Goal: Navigation & Orientation: Find specific page/section

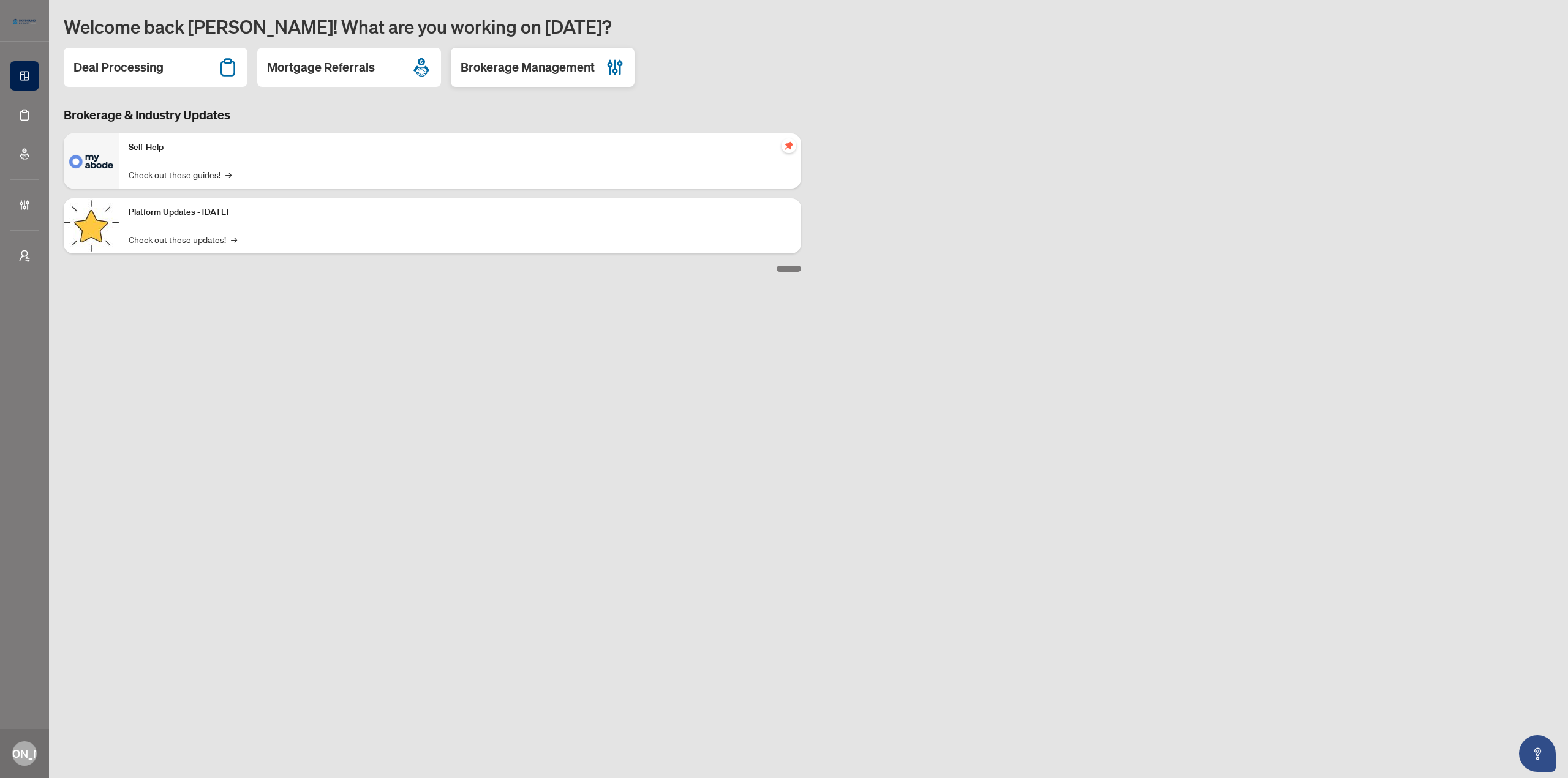
click at [541, 69] on h2 "Brokerage Management" at bounding box center [527, 67] width 134 height 17
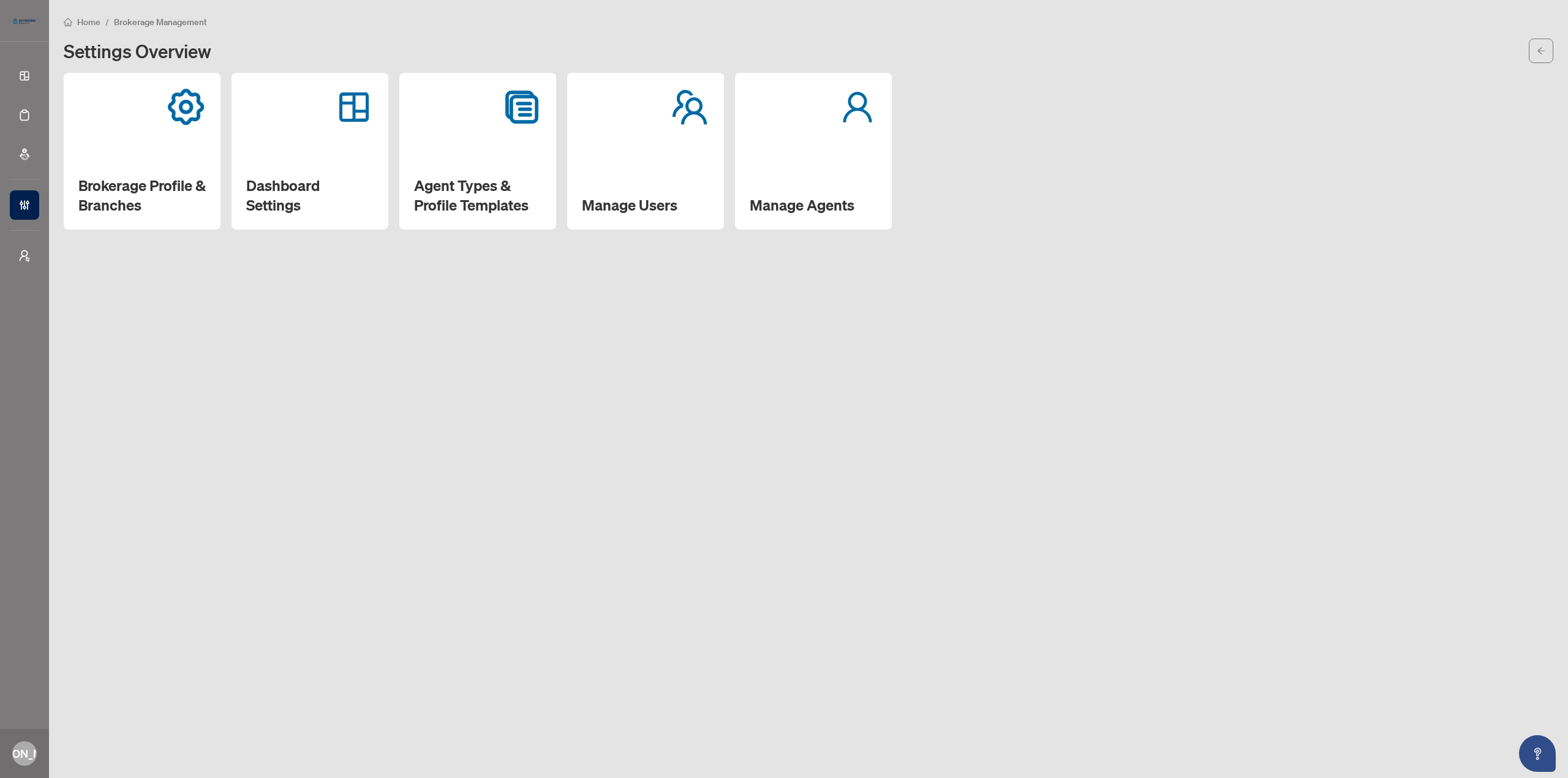
click at [787, 158] on div "Manage Agents" at bounding box center [813, 152] width 157 height 157
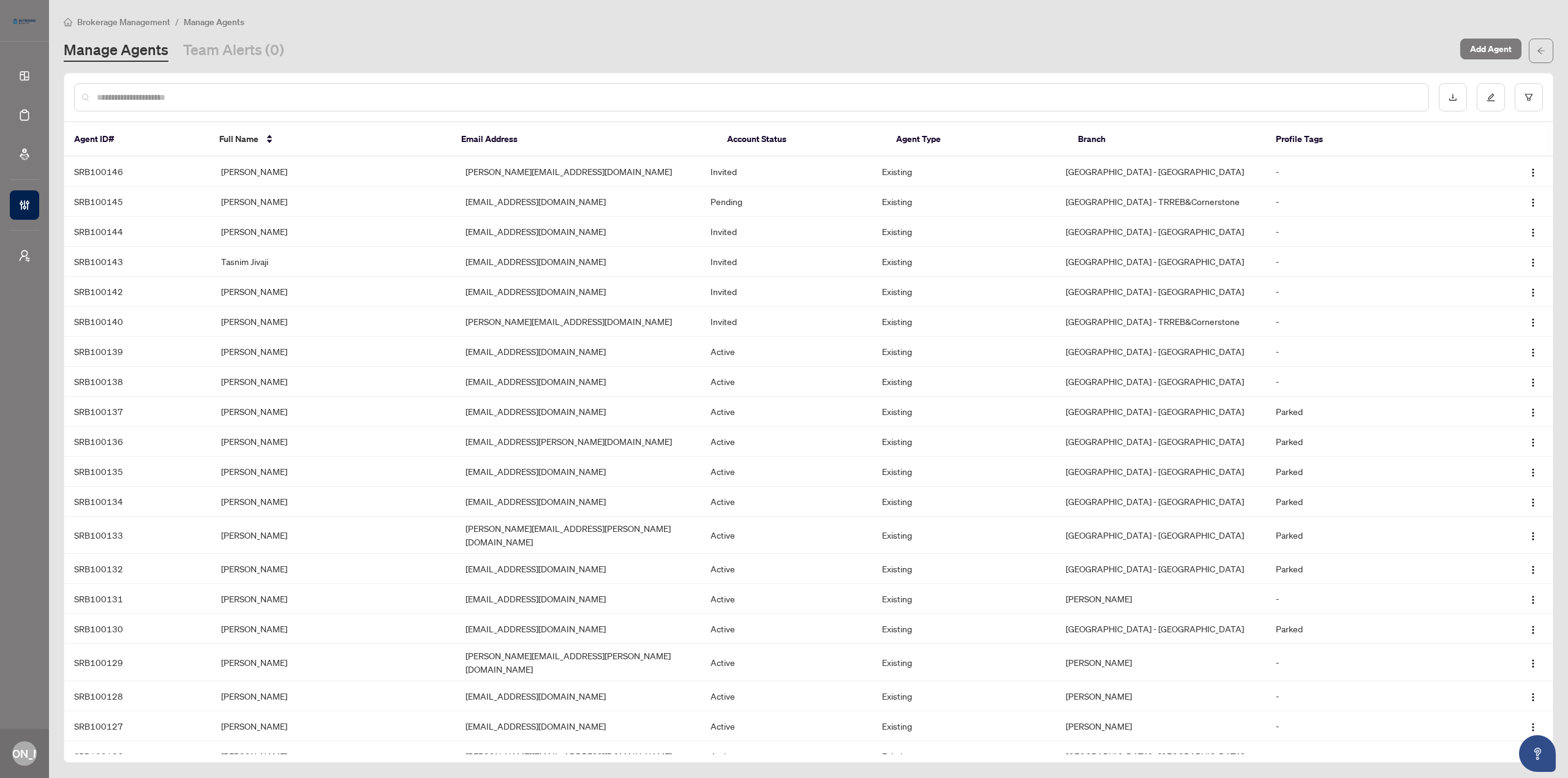
click at [447, 93] on input "text" at bounding box center [758, 98] width 1322 height 14
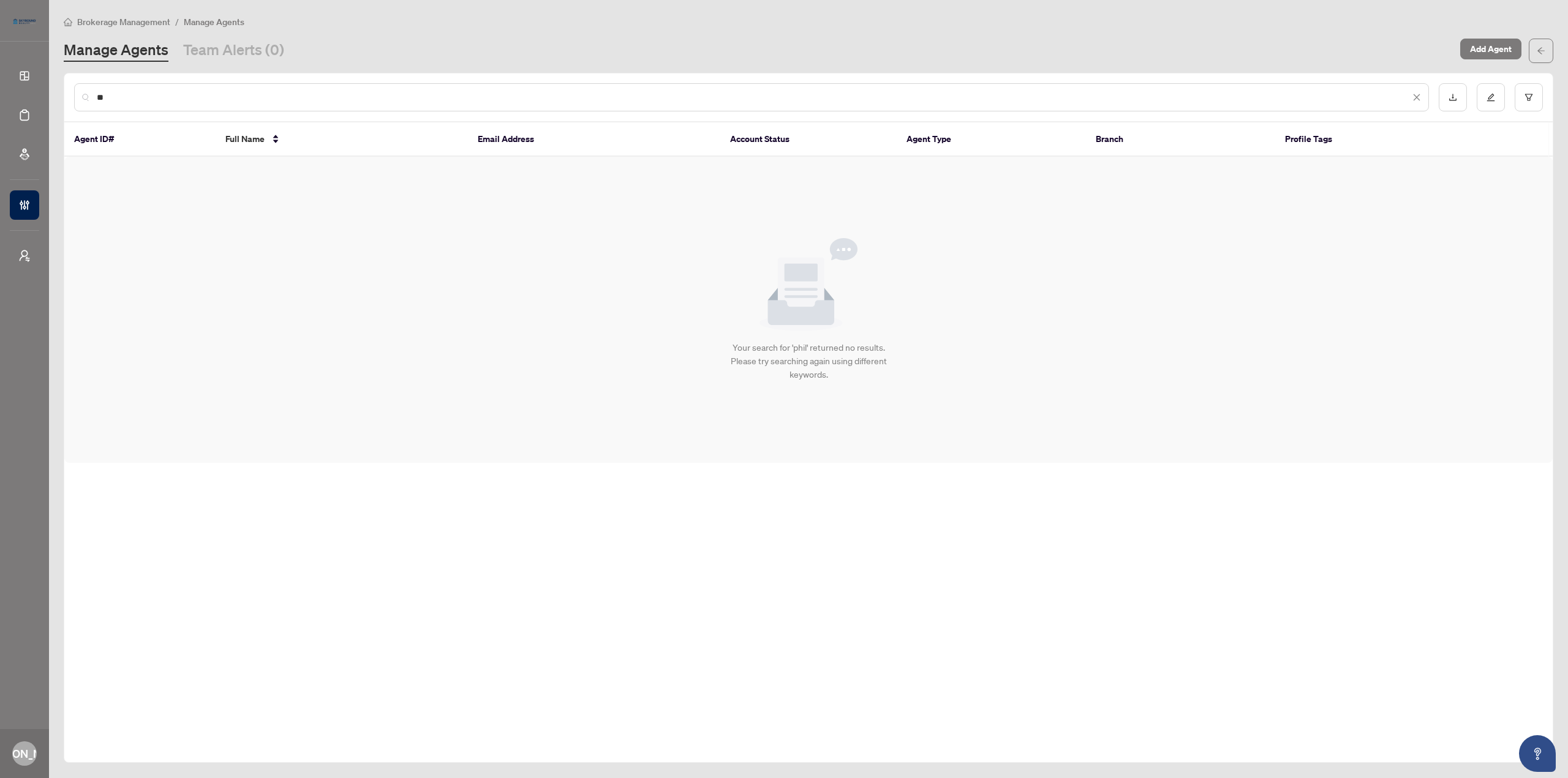
type input "*"
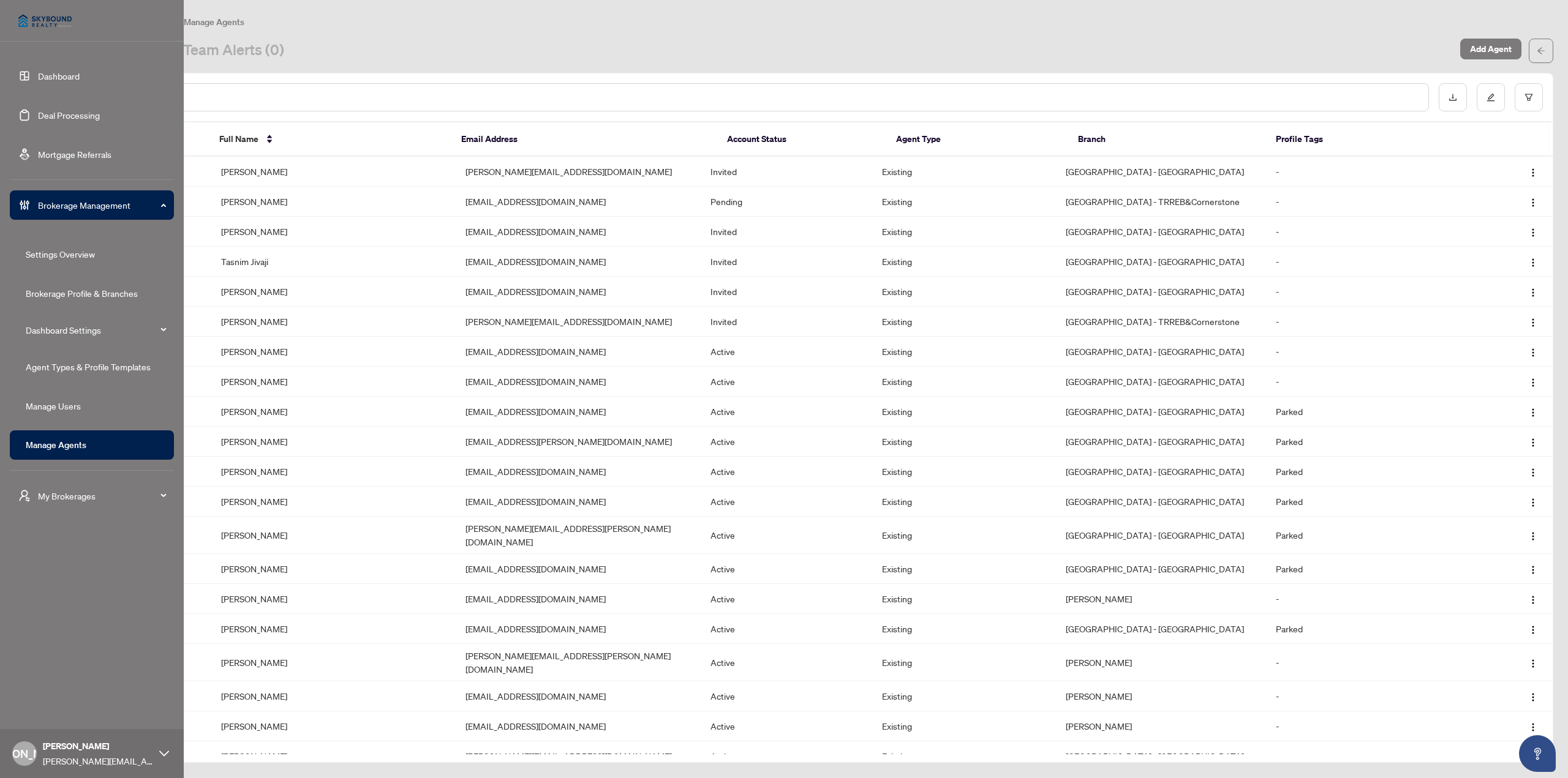
click at [60, 407] on link "Manage Users" at bounding box center [53, 406] width 55 height 11
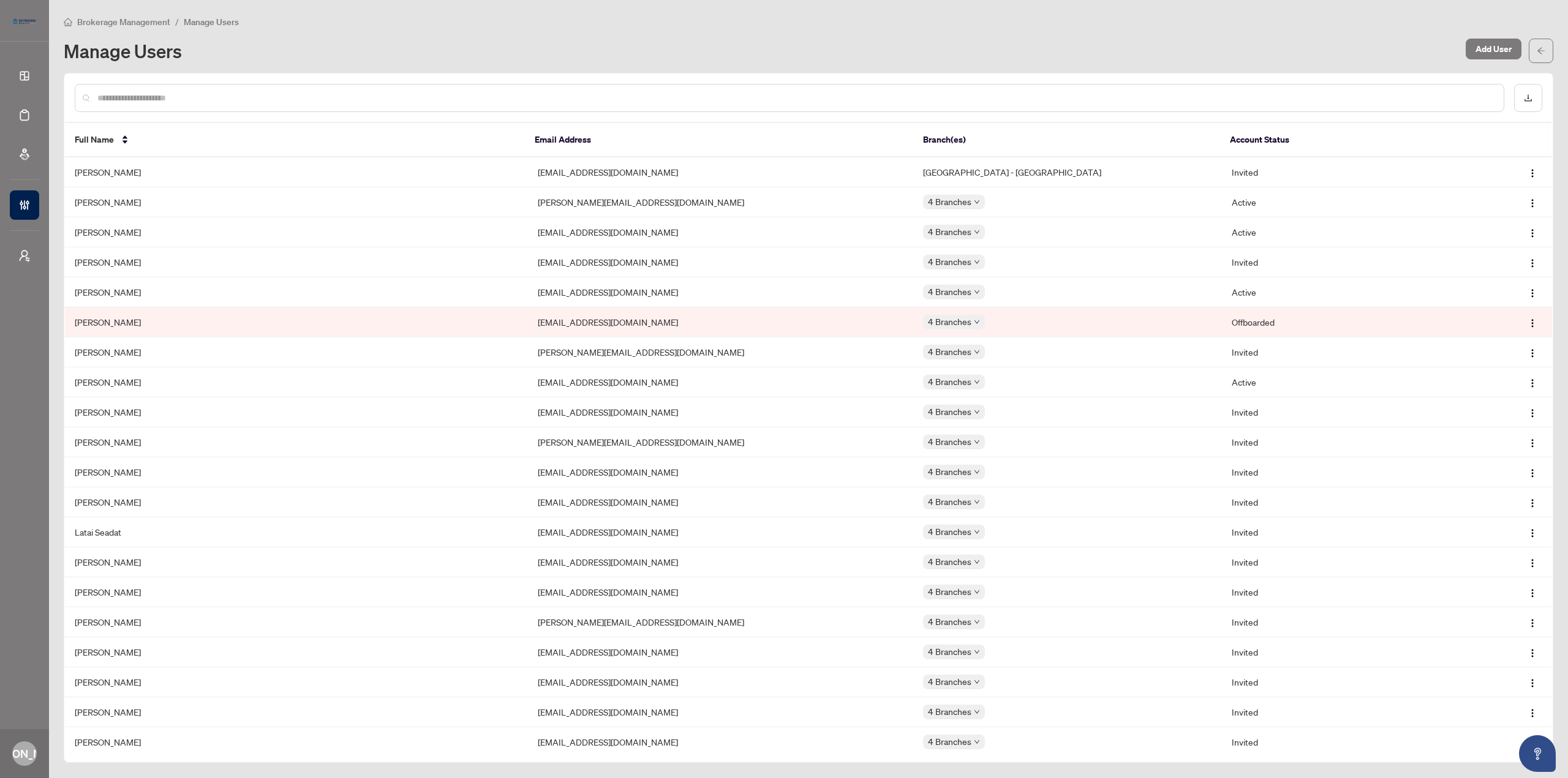
click at [546, 102] on input "text" at bounding box center [796, 98] width 1396 height 14
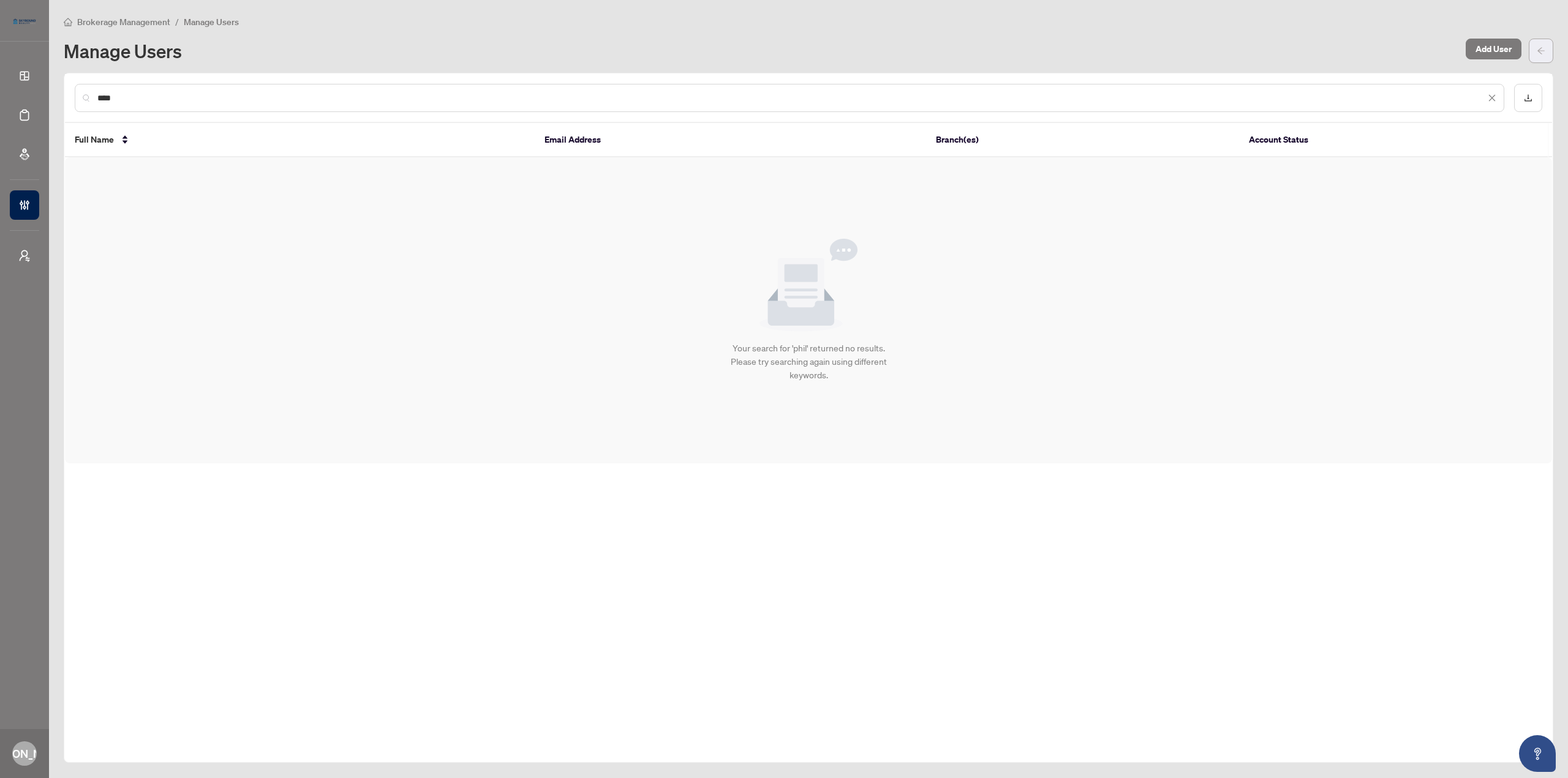
type input "****"
click at [1540, 51] on icon "arrow-left" at bounding box center [1541, 50] width 8 height 8
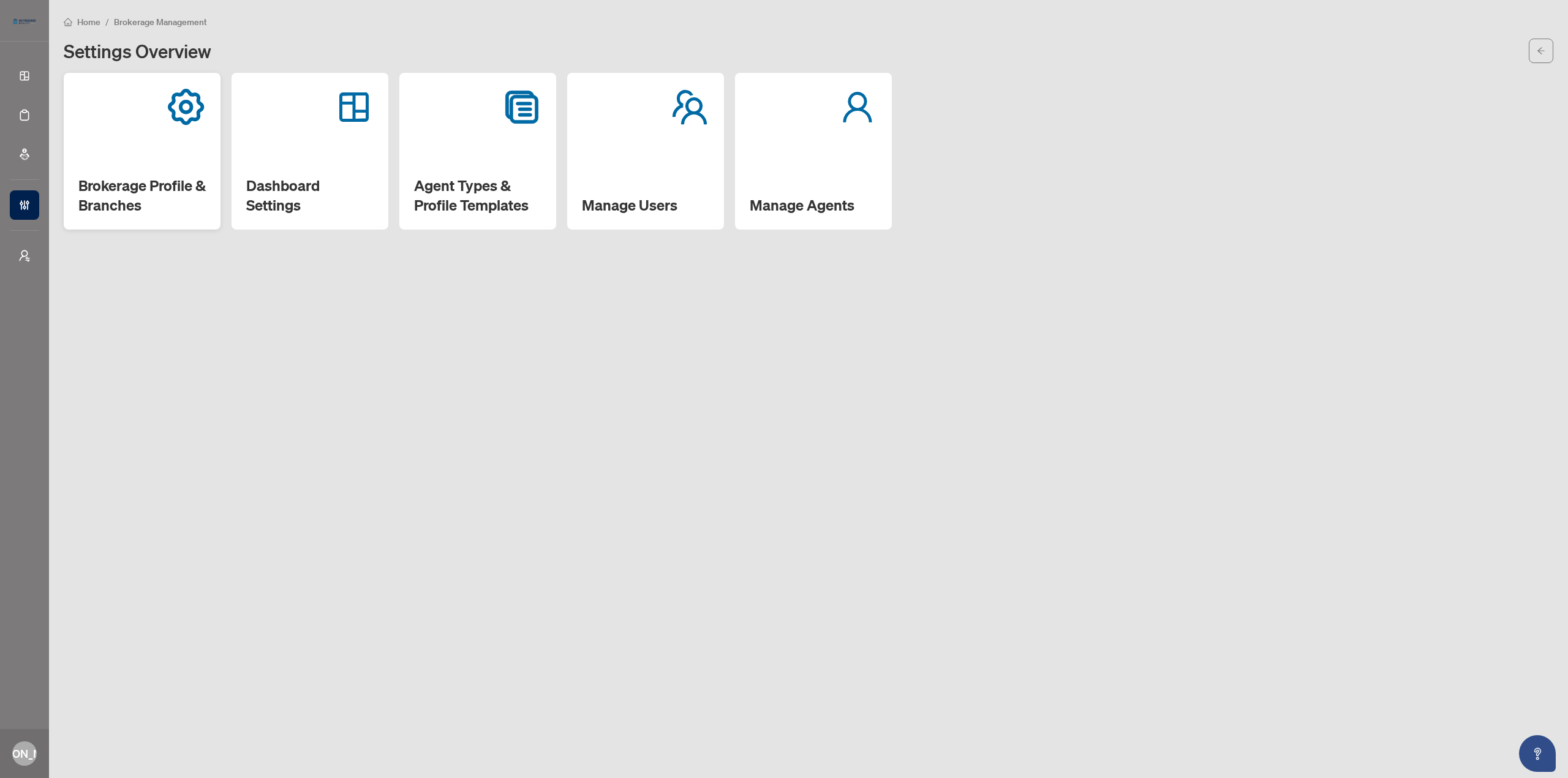
click at [180, 152] on div "Brokerage Profile & Branches" at bounding box center [143, 152] width 157 height 157
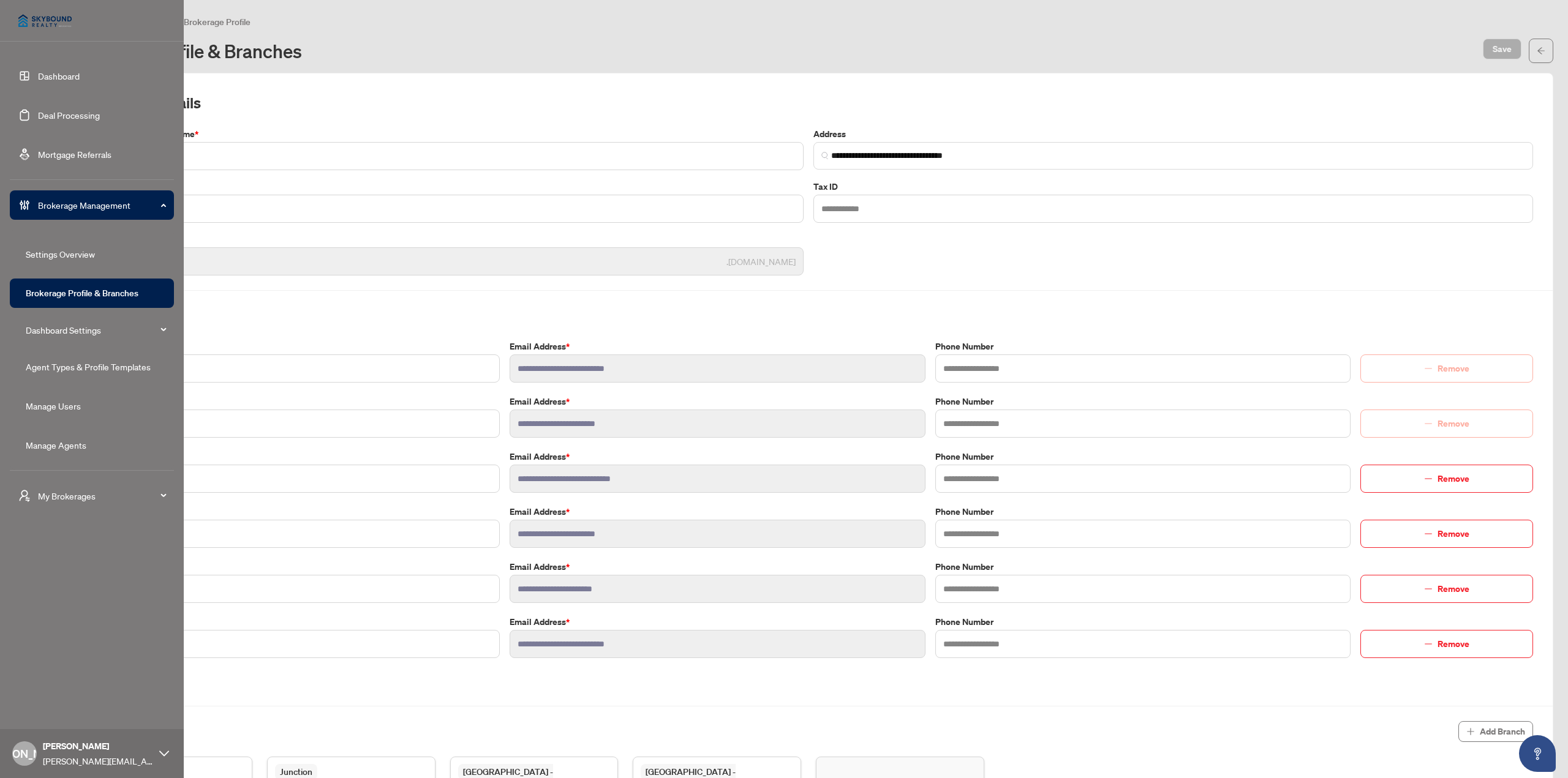
click at [66, 450] on link "Manage Agents" at bounding box center [56, 445] width 61 height 11
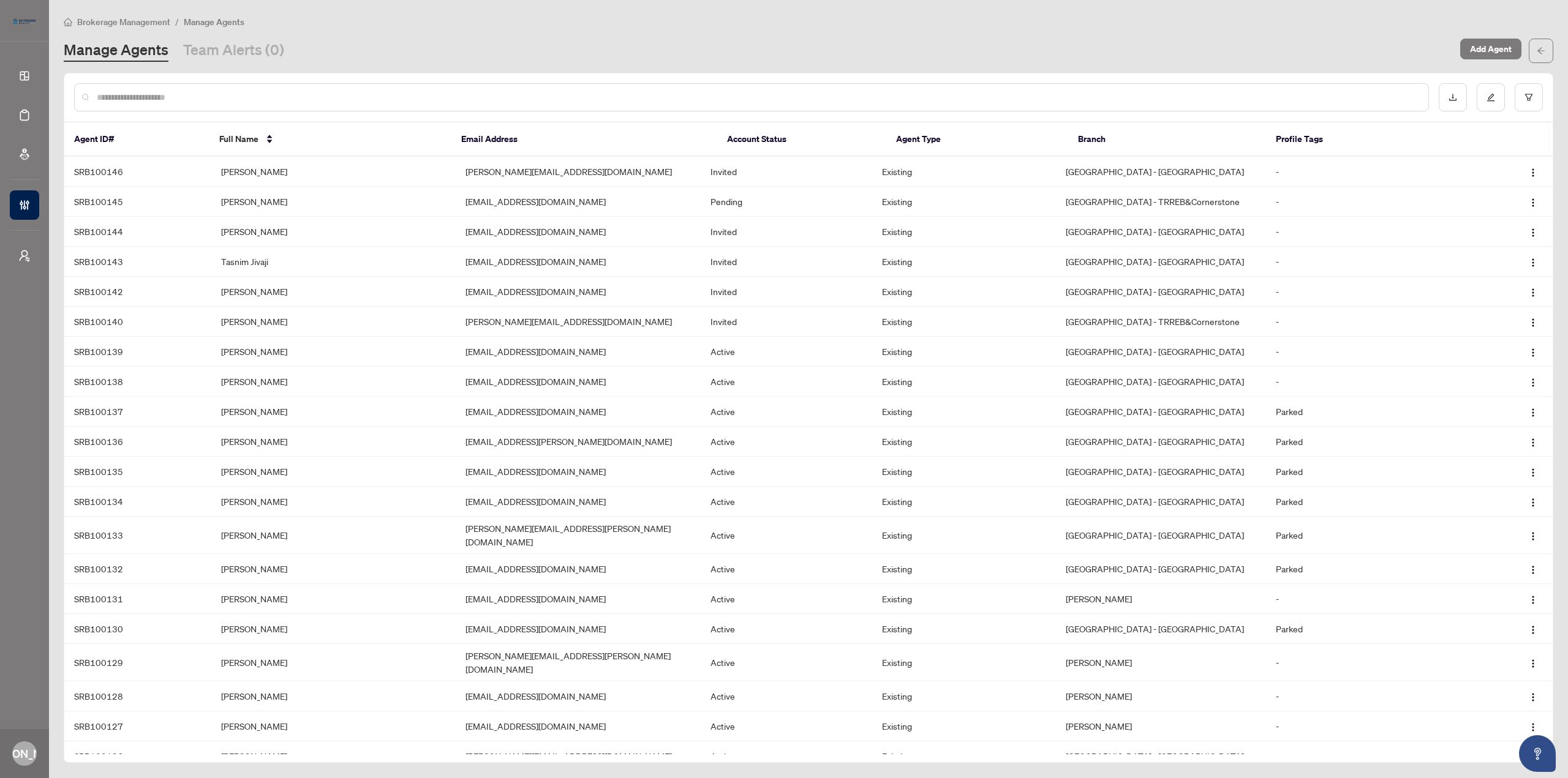
click at [586, 94] on input "text" at bounding box center [758, 98] width 1322 height 14
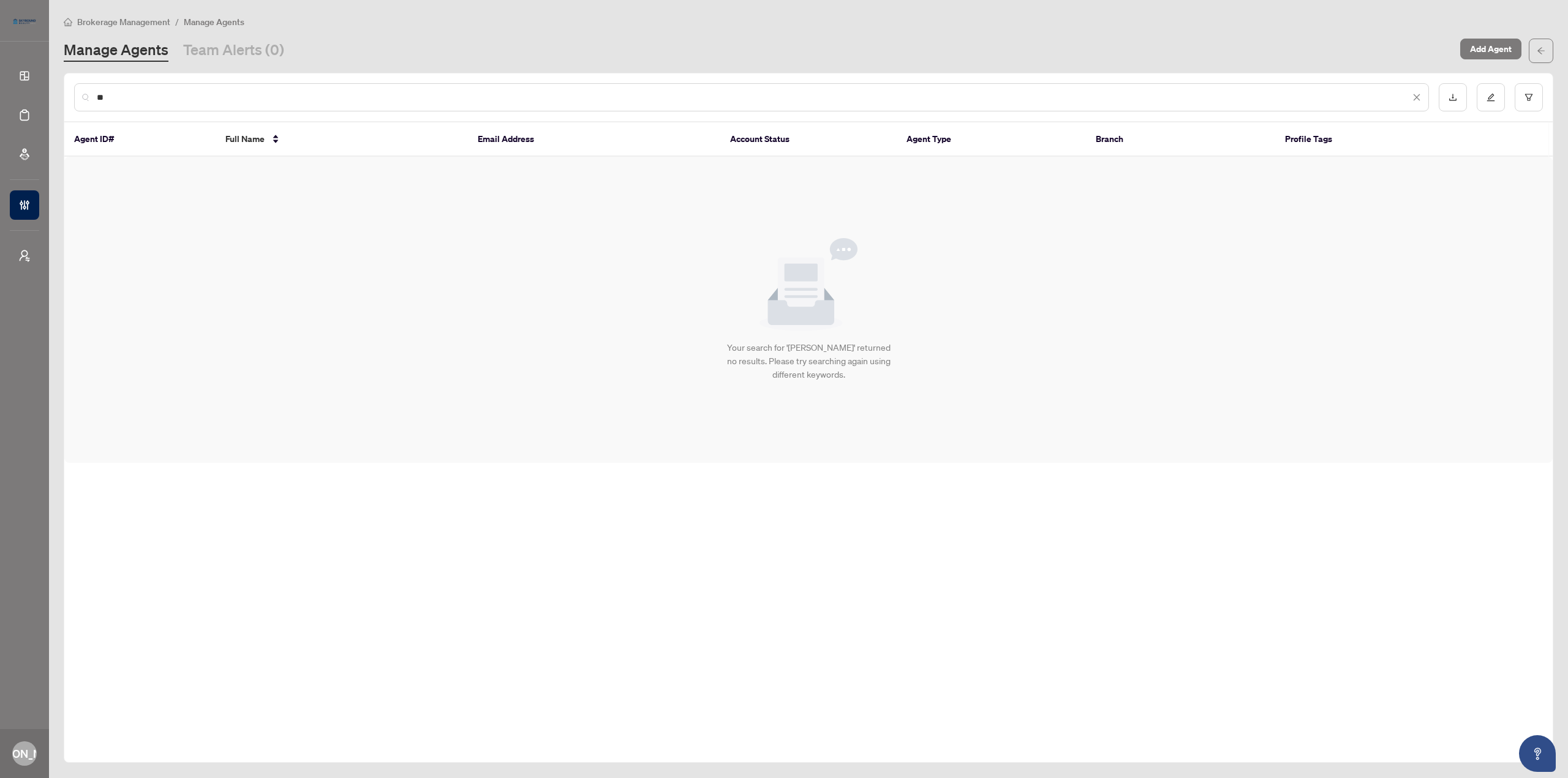
type input "*"
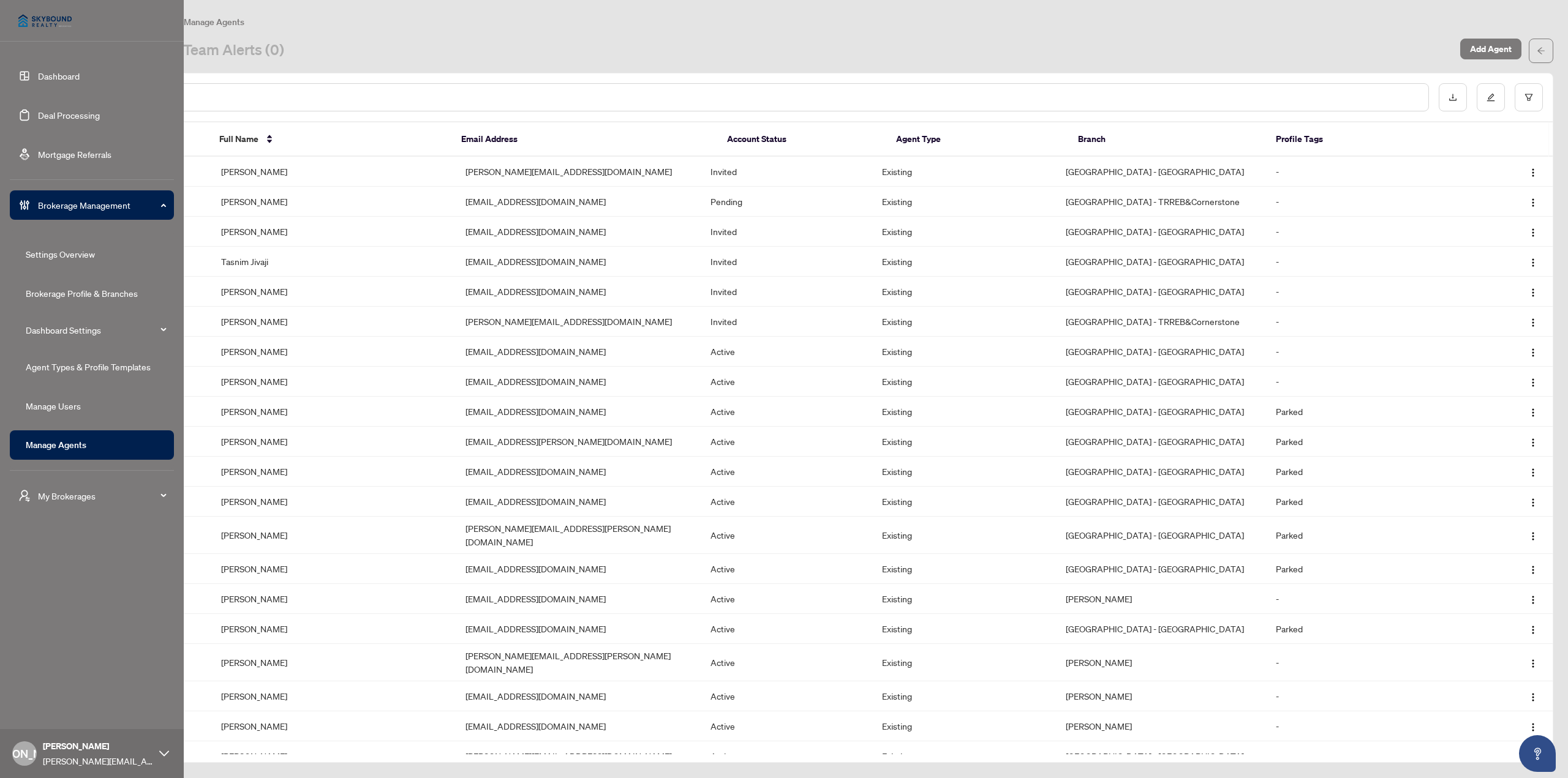
click at [117, 363] on link "Agent Types & Profile Templates" at bounding box center [88, 367] width 125 height 11
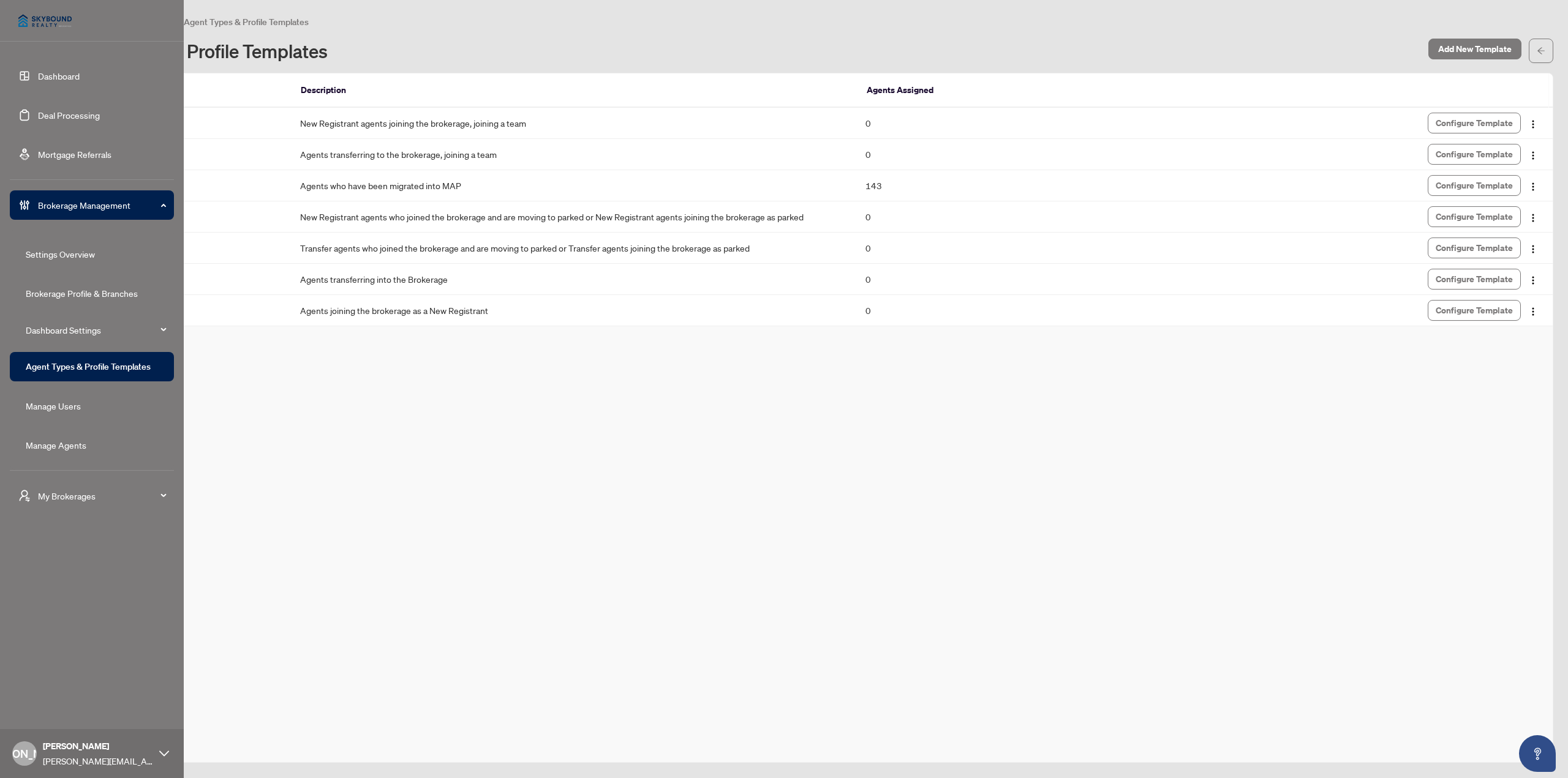
click at [99, 298] on link "Brokerage Profile & Branches" at bounding box center [82, 293] width 112 height 11
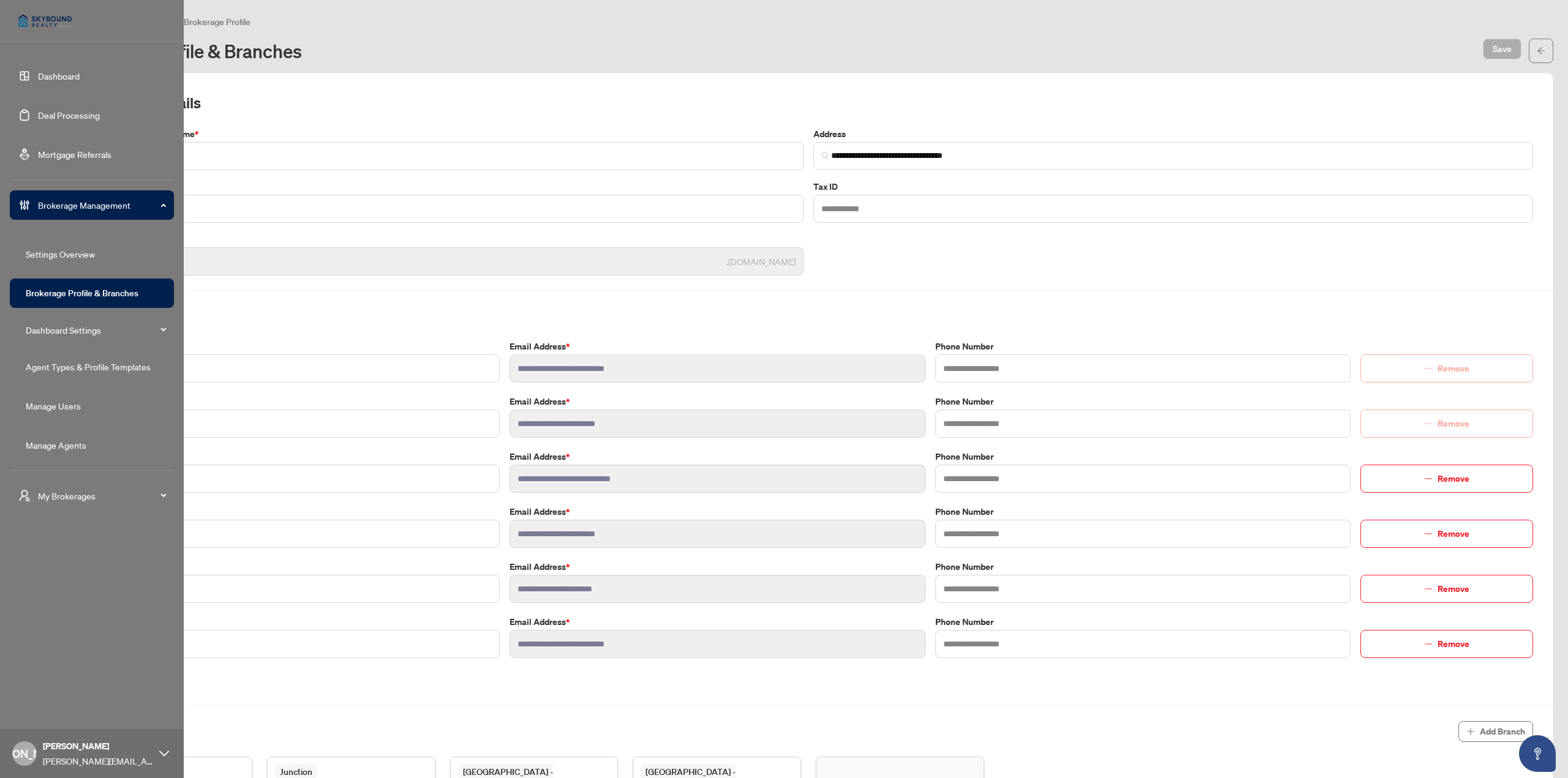
click at [38, 70] on link "Dashboard" at bounding box center [59, 75] width 42 height 11
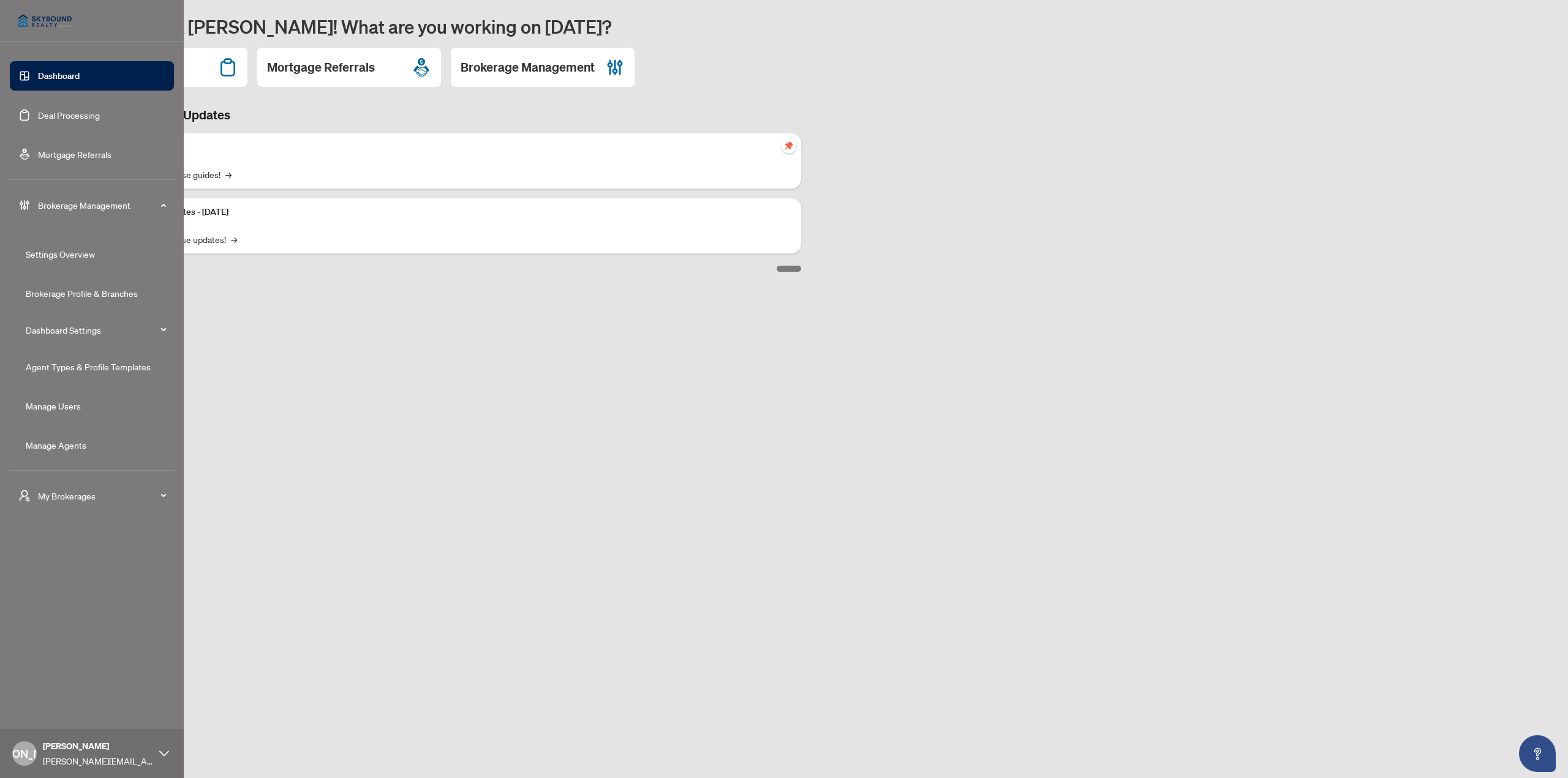
click at [73, 116] on link "Deal Processing" at bounding box center [69, 115] width 62 height 11
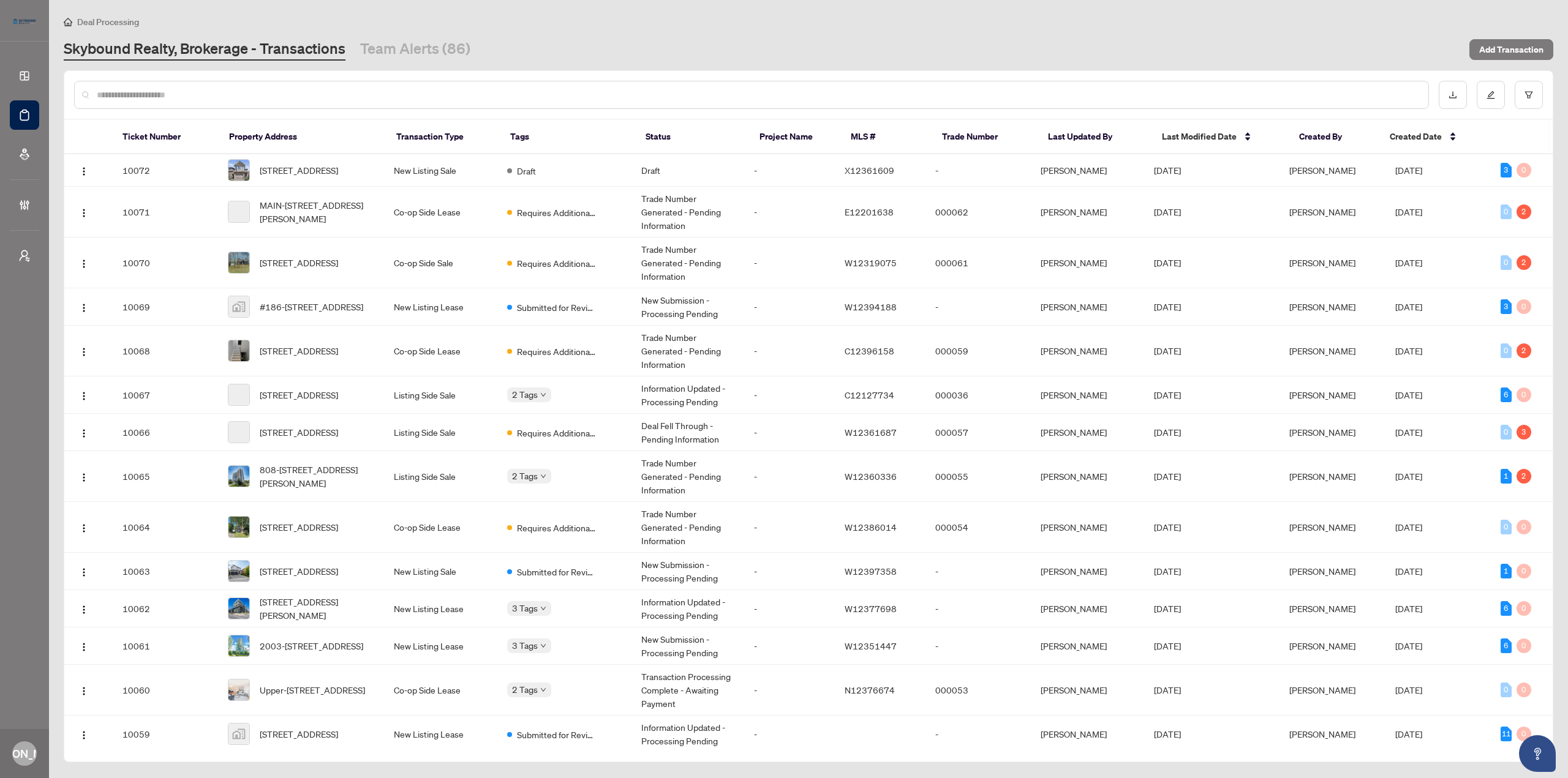
click at [504, 99] on input "text" at bounding box center [758, 95] width 1322 height 14
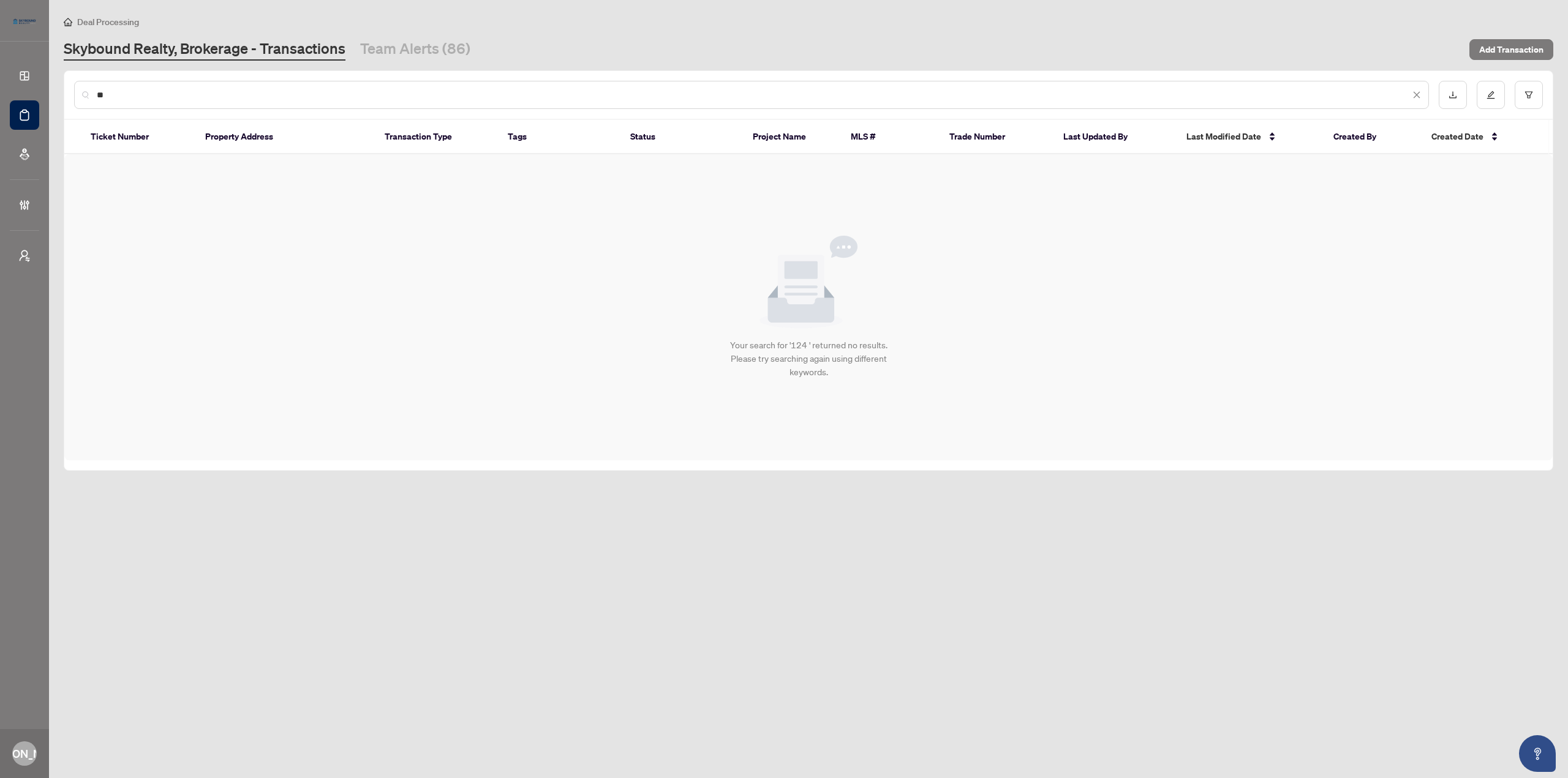
type input "*"
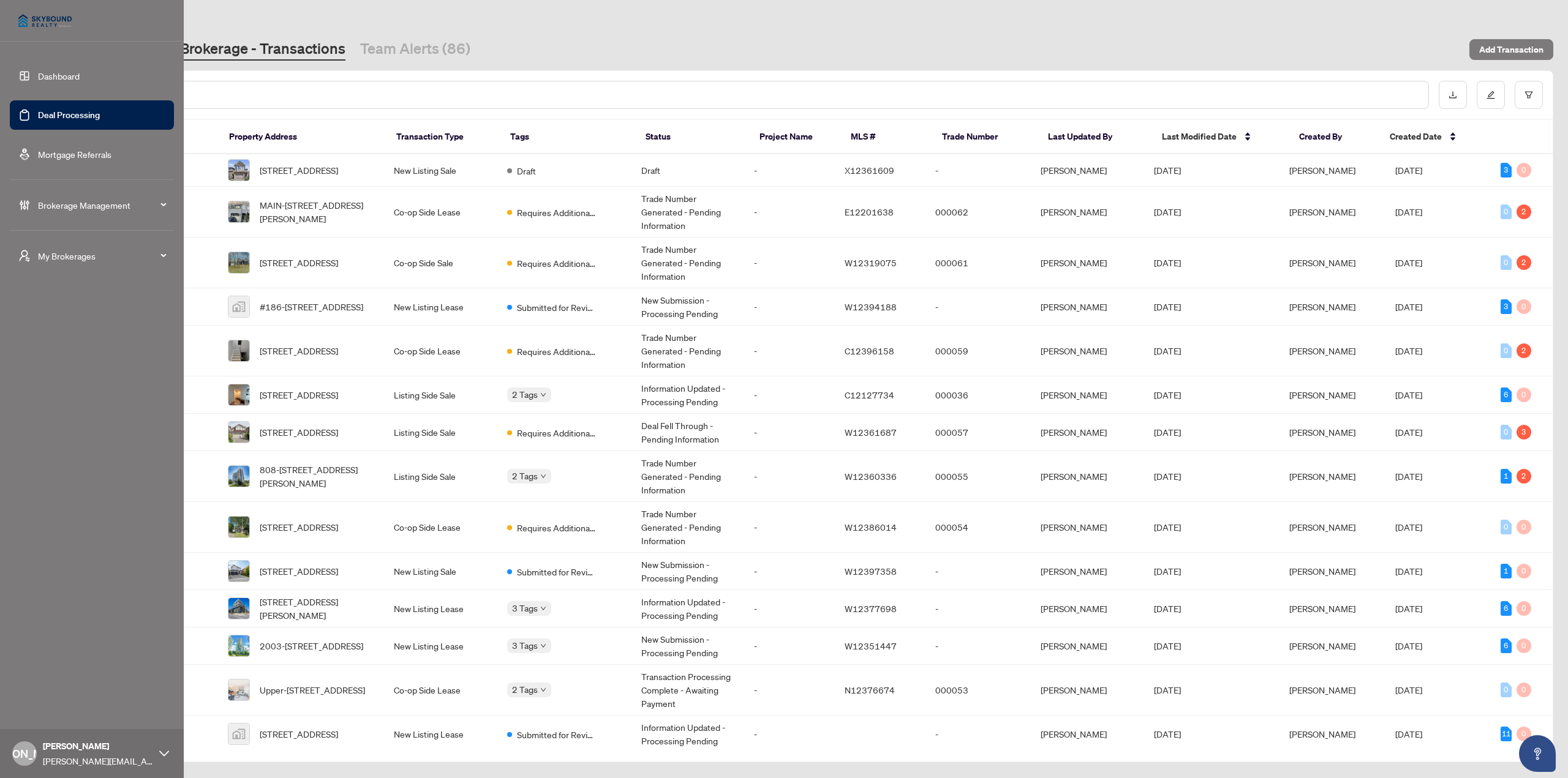
click at [36, 249] on div "My Brokerages" at bounding box center [91, 256] width 164 height 30
click at [93, 205] on span "Brokerage Management" at bounding box center [101, 205] width 127 height 14
click at [83, 333] on link "Dashboard Settings" at bounding box center [63, 330] width 75 height 11
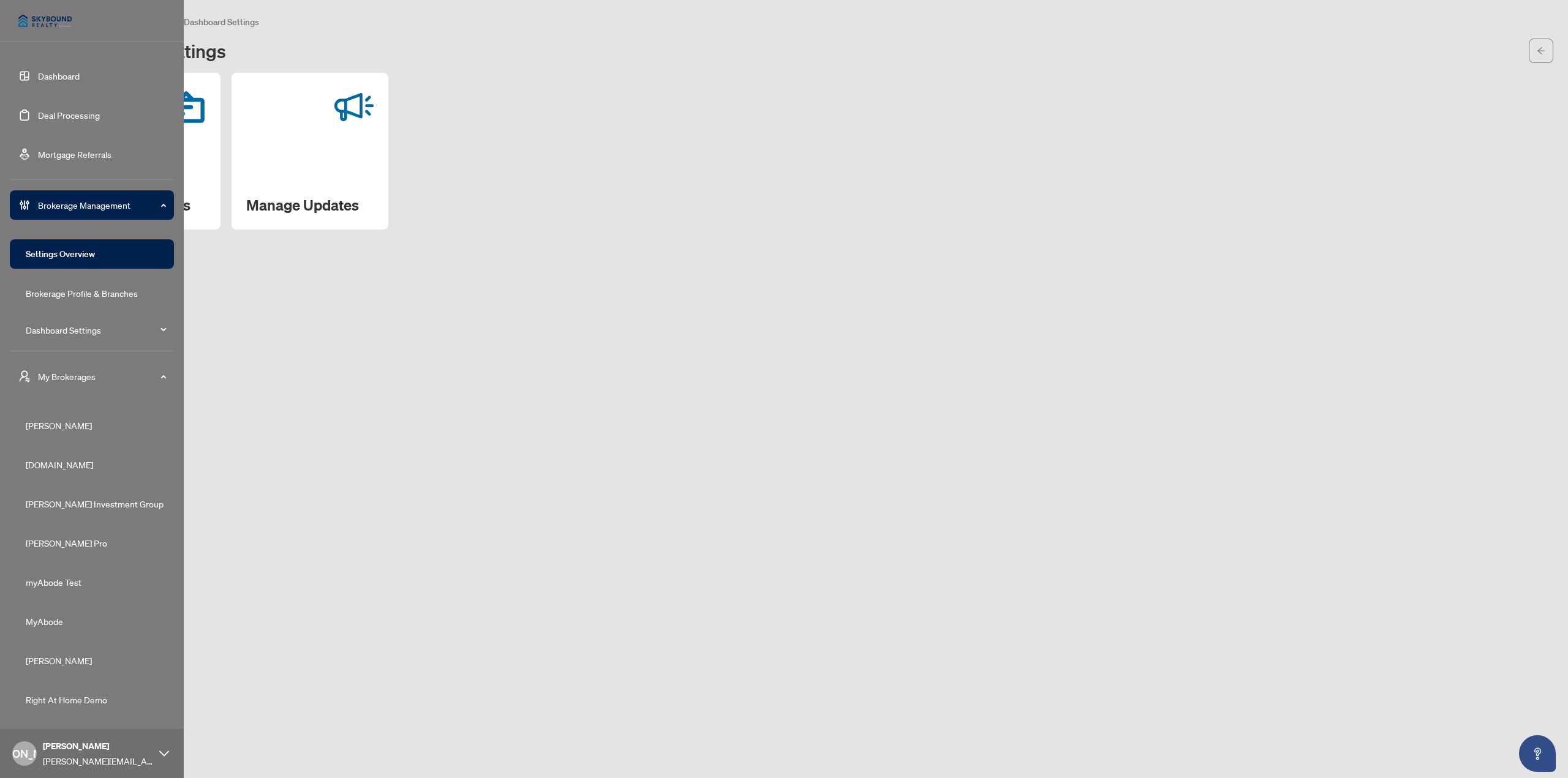
click at [73, 379] on span "My Brokerages" at bounding box center [101, 376] width 127 height 14
click at [72, 440] on link "Manage Agents" at bounding box center [56, 445] width 61 height 11
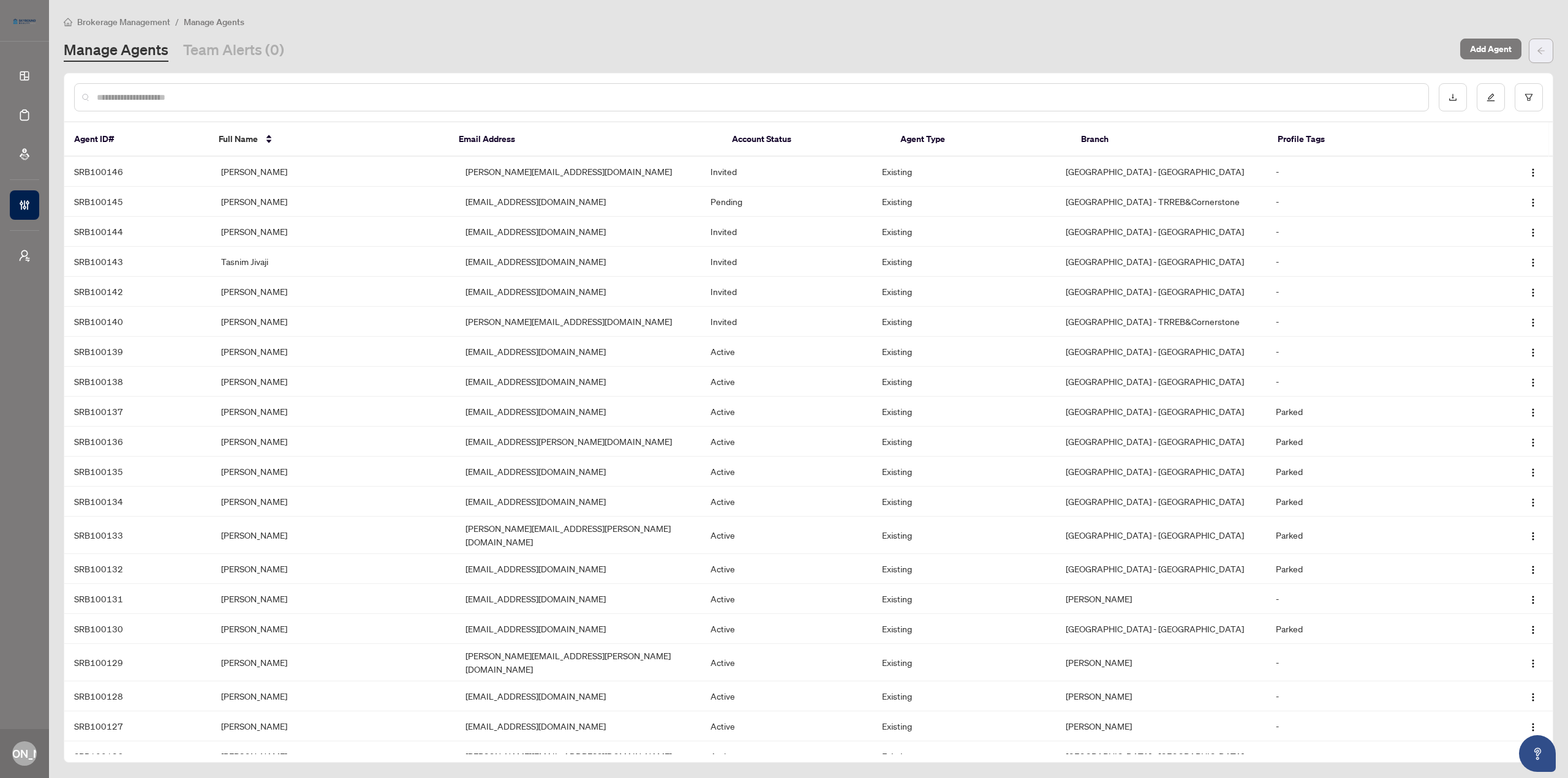
click at [1534, 47] on button "button" at bounding box center [1541, 51] width 24 height 24
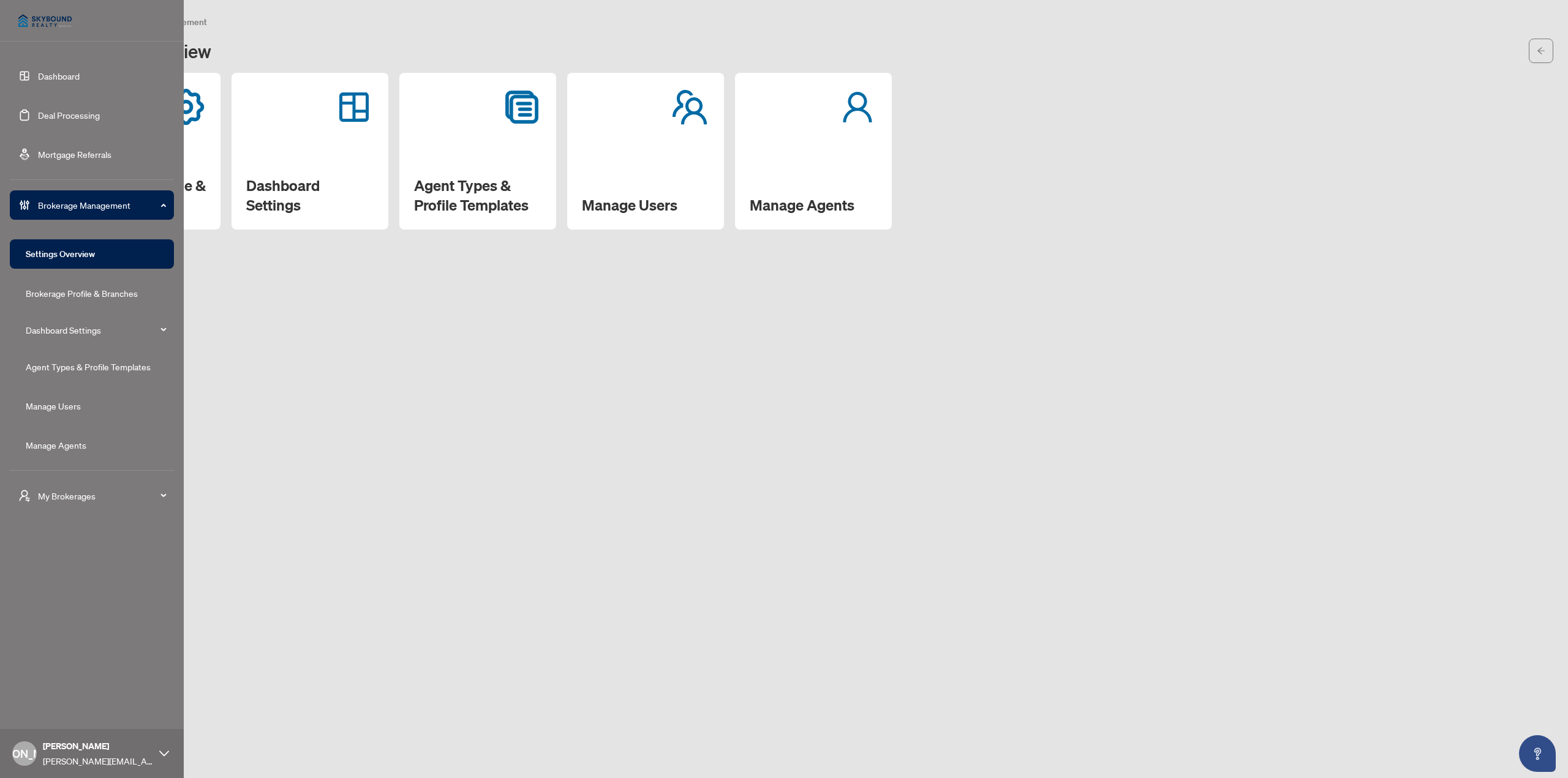
click at [38, 78] on link "Dashboard" at bounding box center [59, 75] width 42 height 11
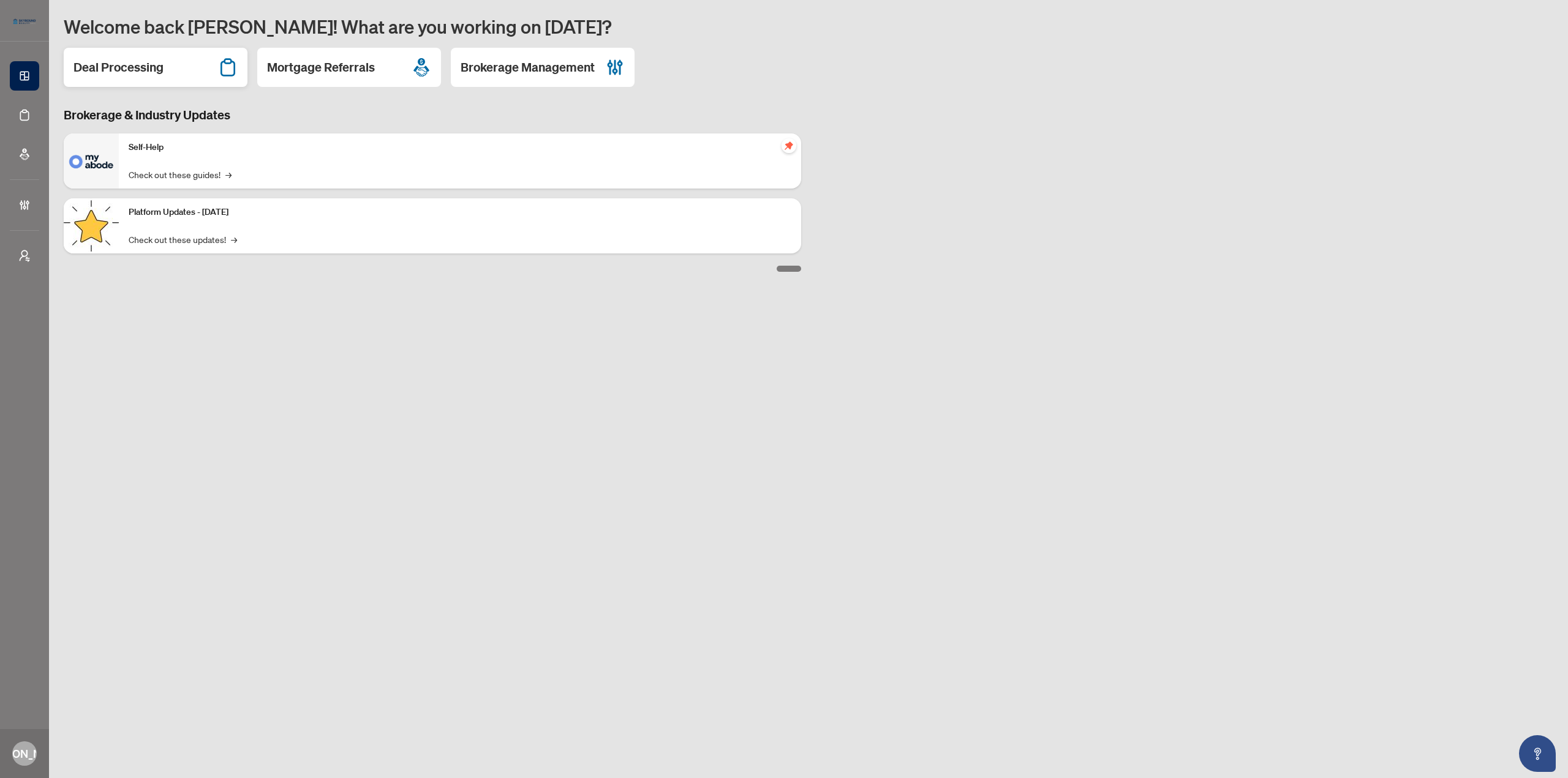
click at [168, 64] on div "Deal Processing" at bounding box center [156, 67] width 184 height 39
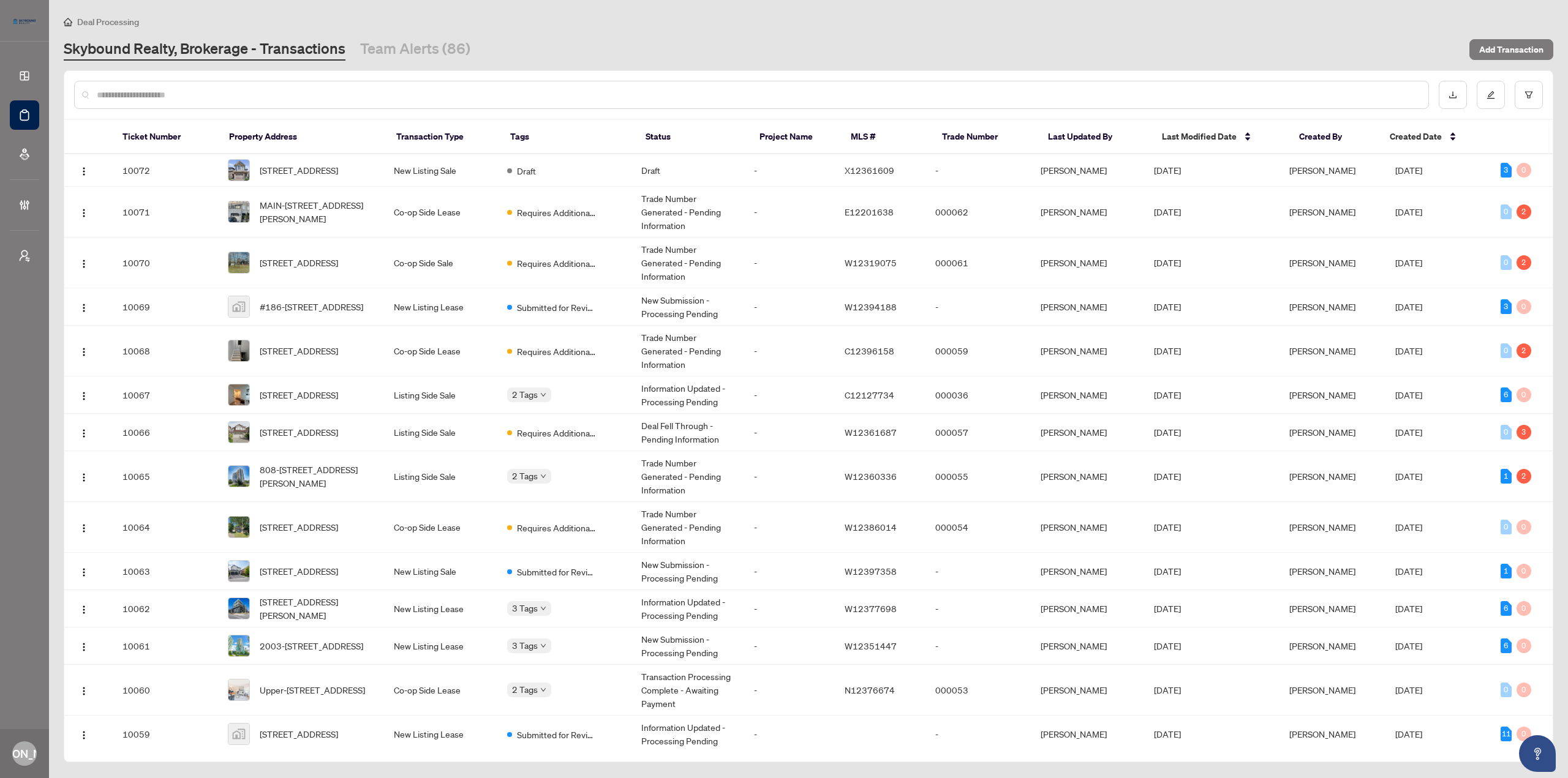
click at [385, 93] on input "text" at bounding box center [758, 95] width 1322 height 14
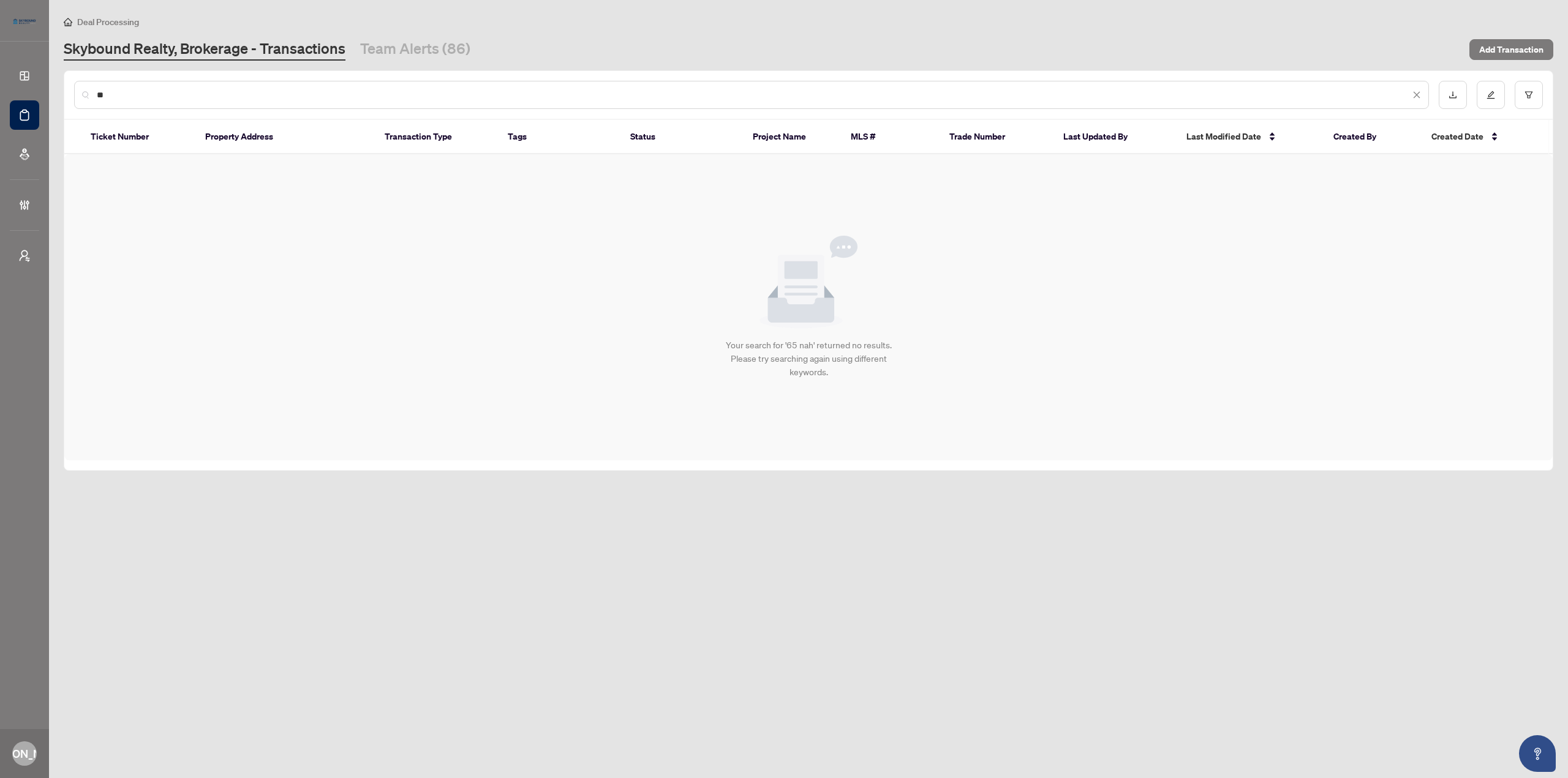
type input "*"
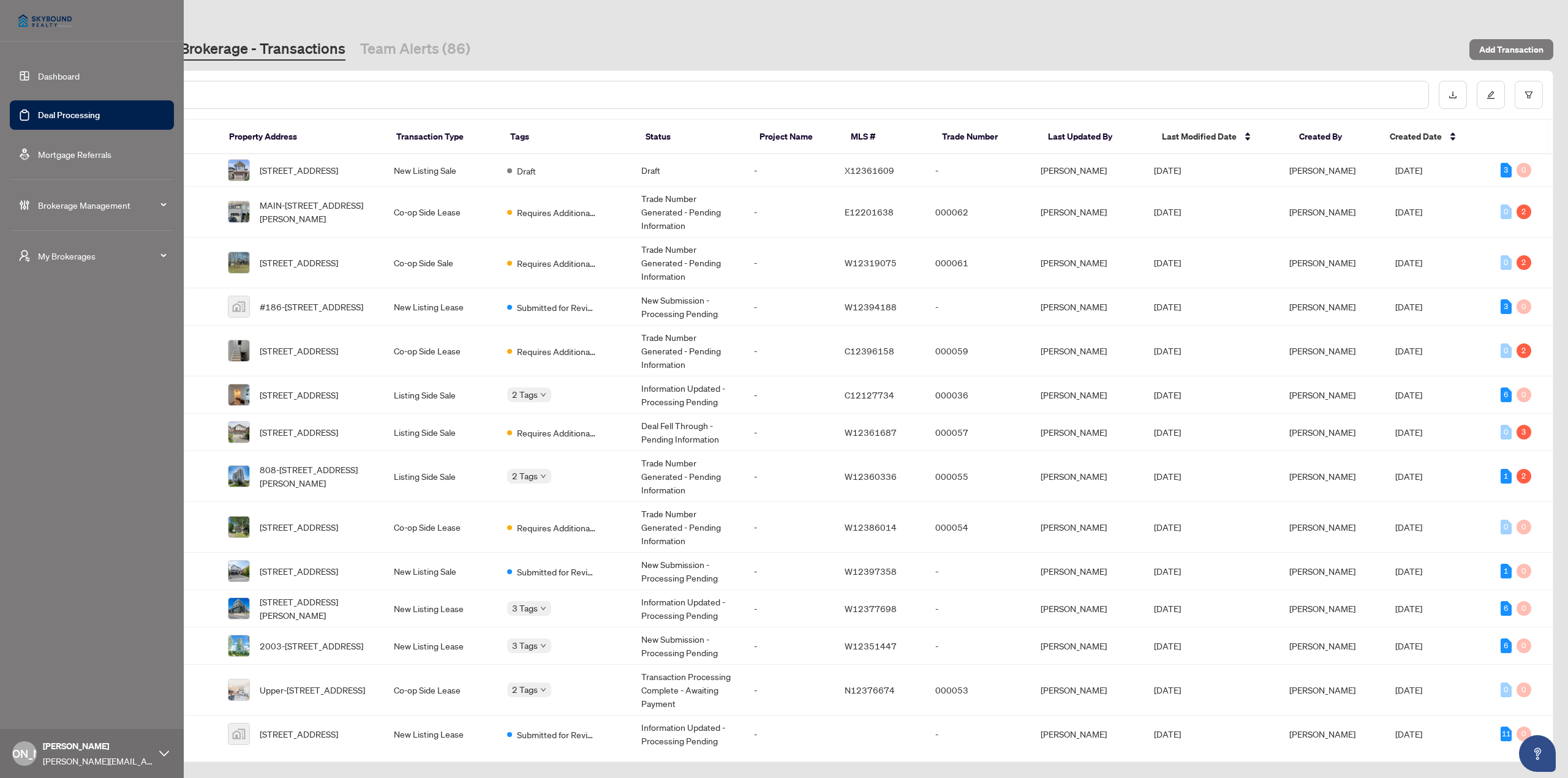
click at [96, 202] on span "Brokerage Management" at bounding box center [101, 205] width 127 height 14
click at [52, 440] on link "Manage Agents" at bounding box center [56, 445] width 61 height 11
